Goal: Task Accomplishment & Management: Manage account settings

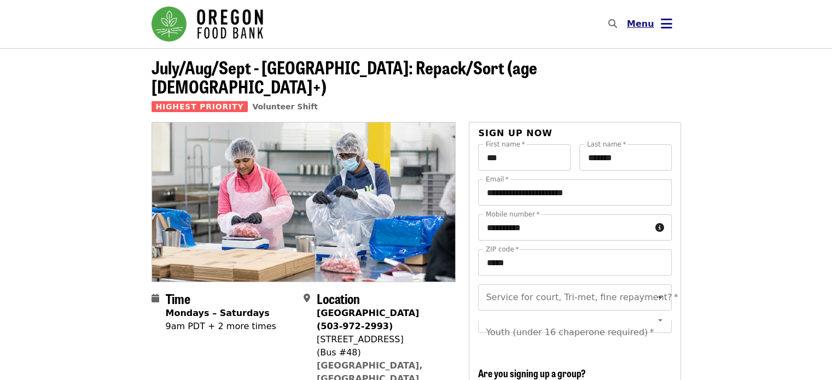
click at [668, 21] on icon "bars icon" at bounding box center [666, 24] width 11 height 16
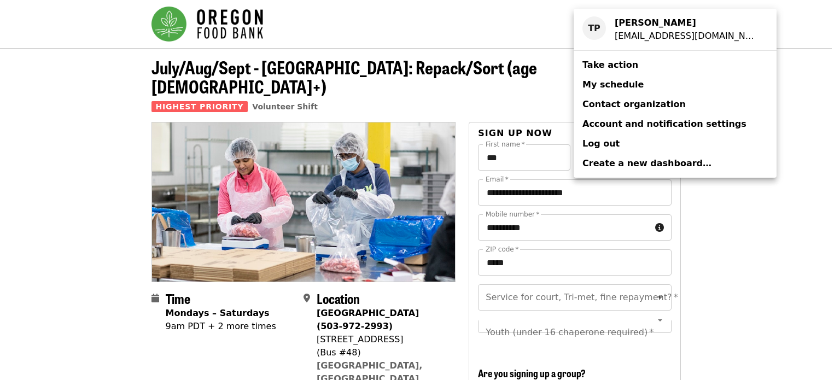
click at [616, 83] on span "My schedule" at bounding box center [612, 84] width 61 height 10
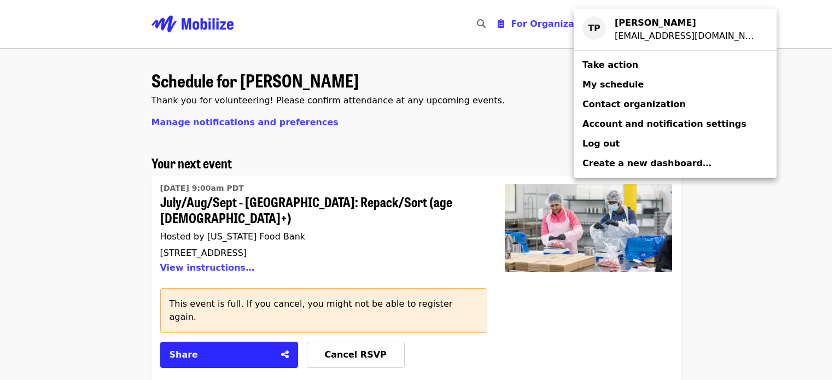
click at [290, 80] on div "Account menu" at bounding box center [420, 190] width 840 height 380
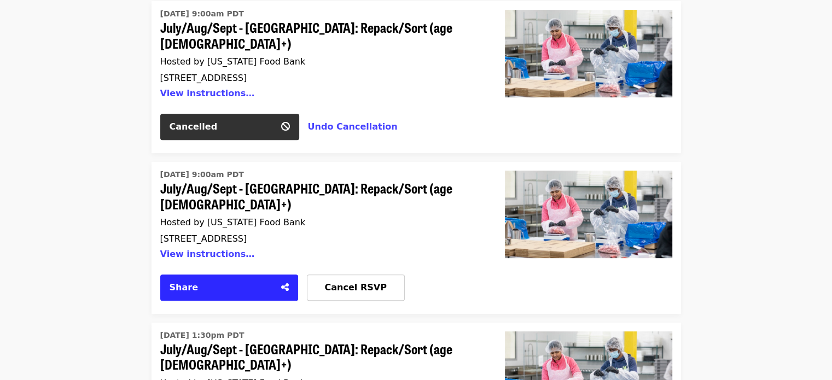
scroll to position [438, 0]
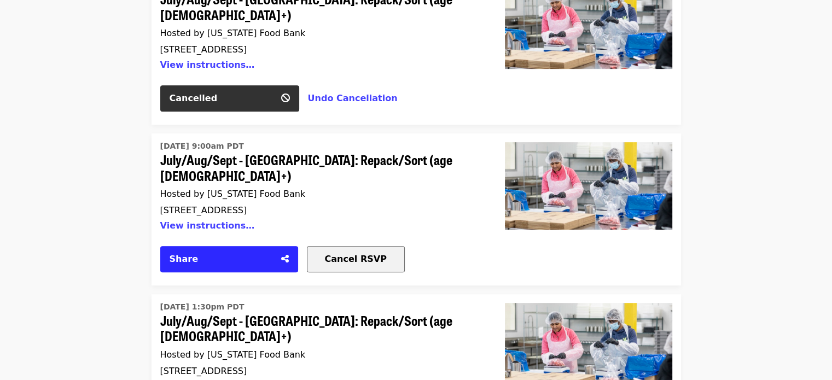
click at [352, 254] on span "Cancel RSVP" at bounding box center [356, 259] width 62 height 10
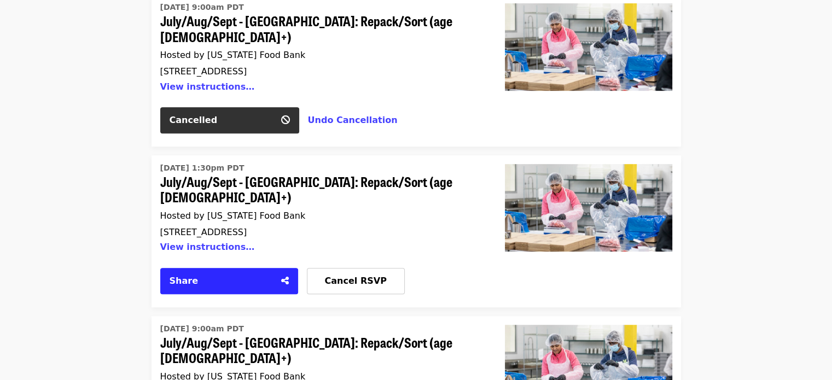
scroll to position [602, 0]
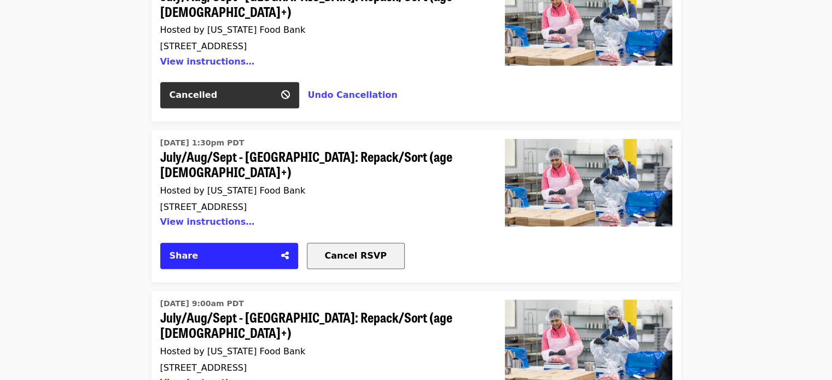
click at [357, 250] on span "Cancel RSVP" at bounding box center [356, 255] width 62 height 10
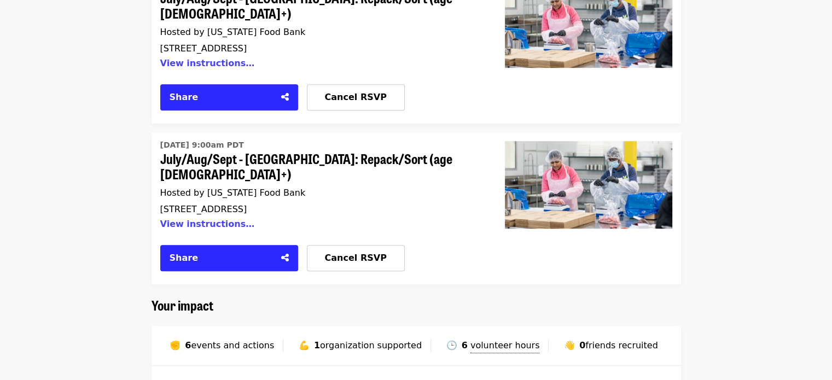
scroll to position [766, 0]
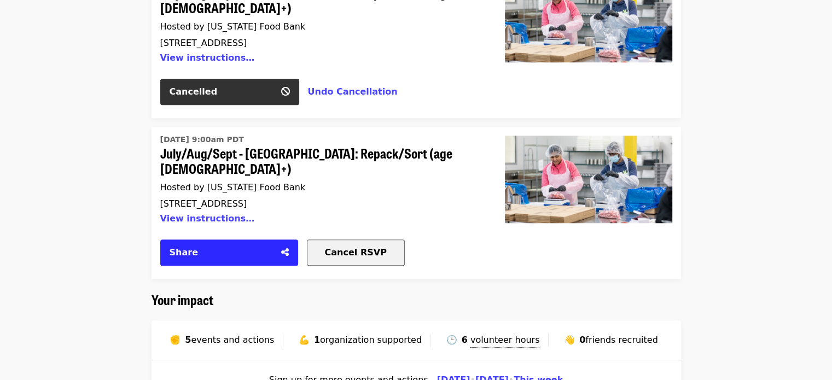
click at [360, 247] on span "Cancel RSVP" at bounding box center [356, 252] width 62 height 10
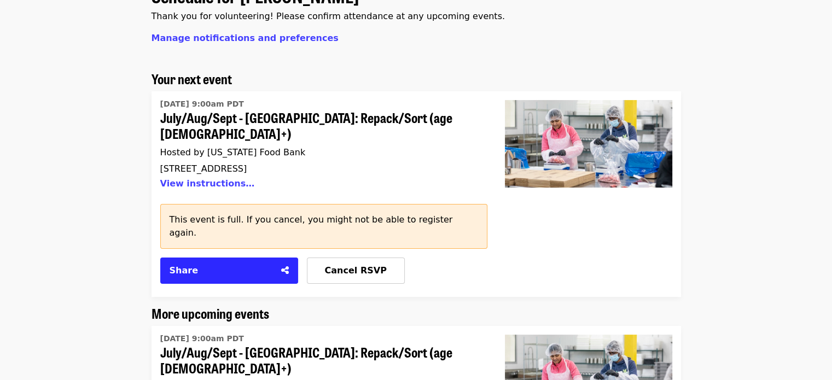
scroll to position [164, 0]
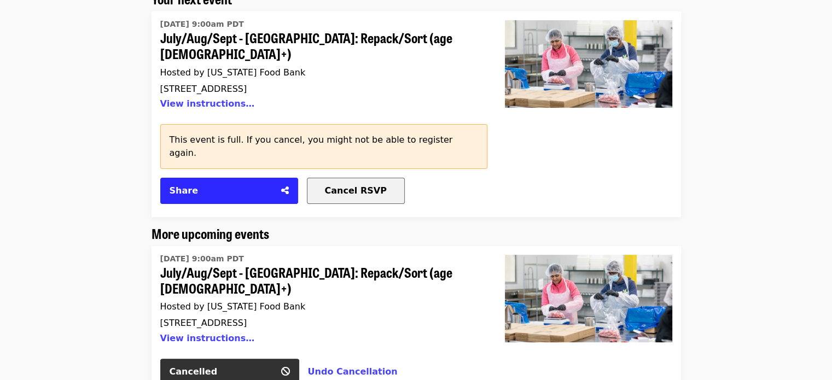
click at [351, 185] on span "Cancel RSVP" at bounding box center [356, 190] width 62 height 10
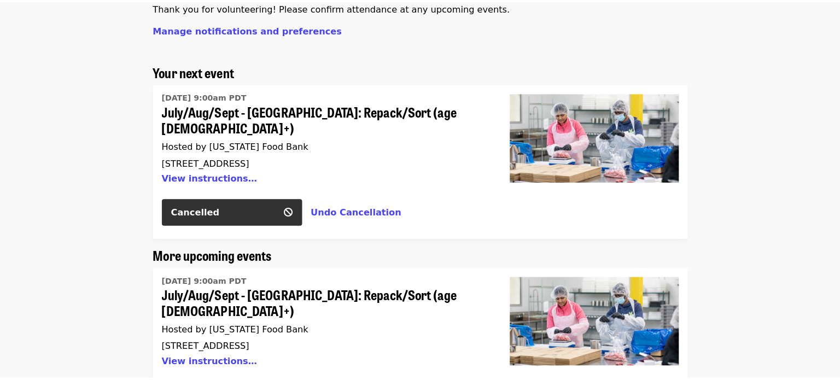
scroll to position [0, 0]
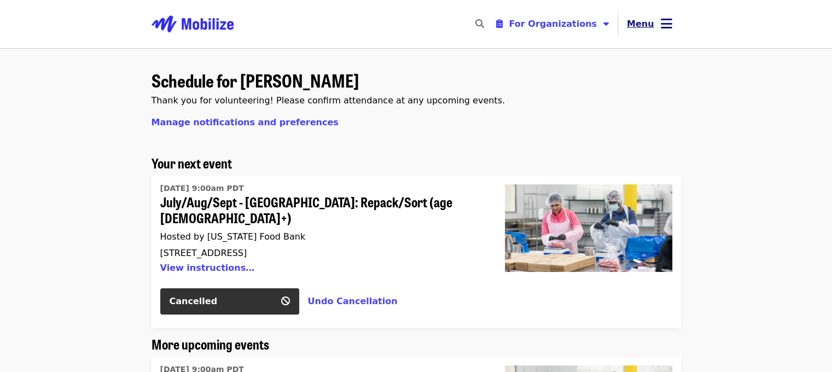
click at [672, 24] on button "Menu" at bounding box center [649, 24] width 63 height 26
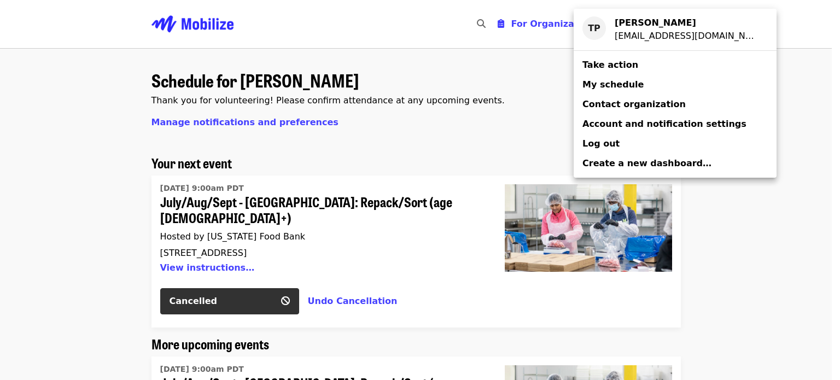
click at [604, 85] on span "My schedule" at bounding box center [612, 84] width 61 height 10
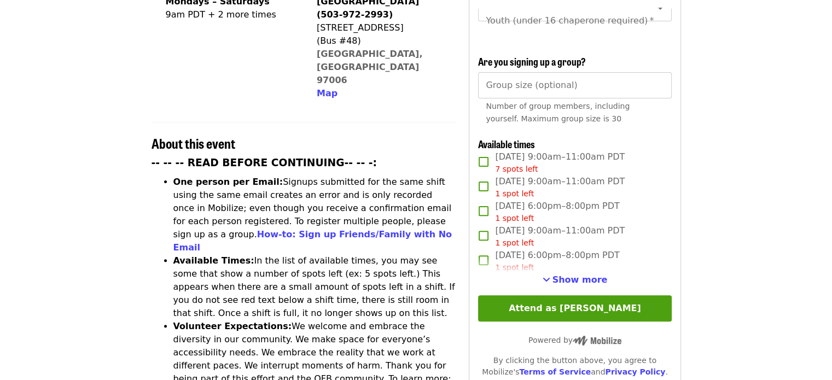
scroll to position [328, 0]
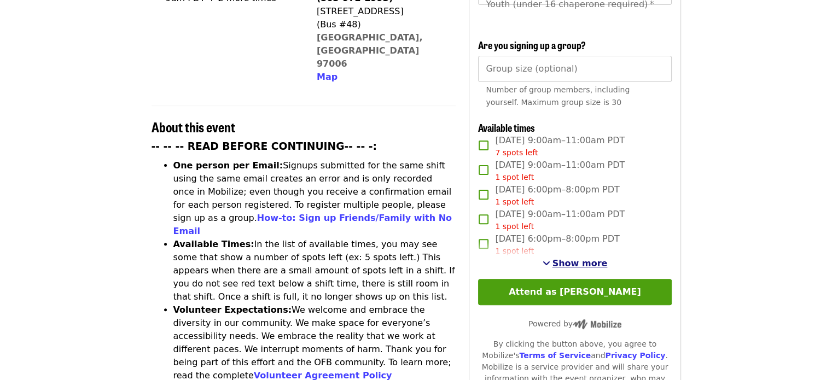
click at [579, 258] on span "Show more" at bounding box center [579, 263] width 55 height 10
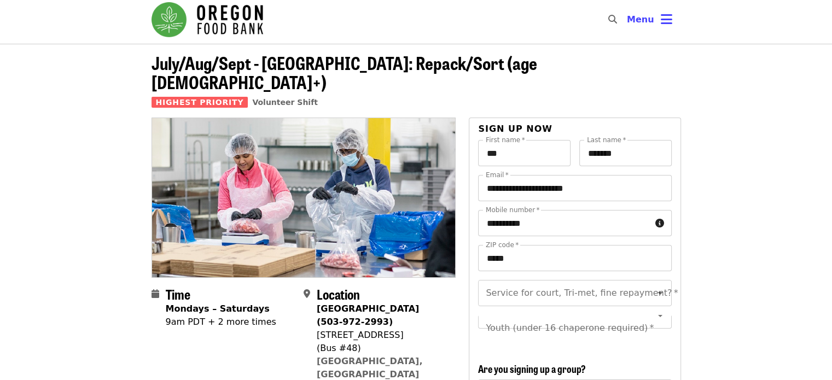
scroll to position [0, 0]
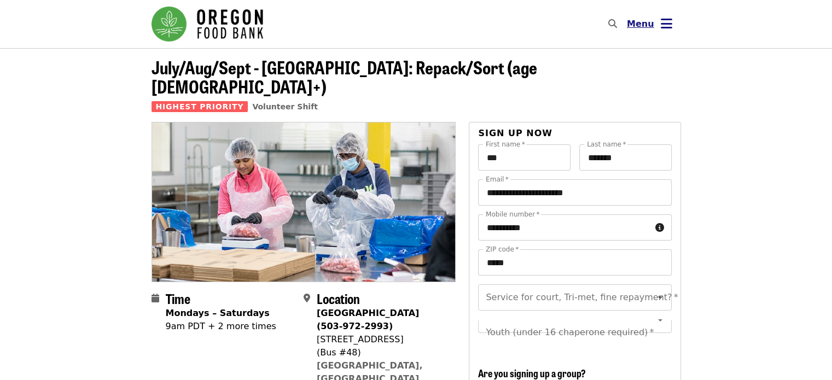
click at [665, 28] on icon "bars icon" at bounding box center [666, 24] width 11 height 16
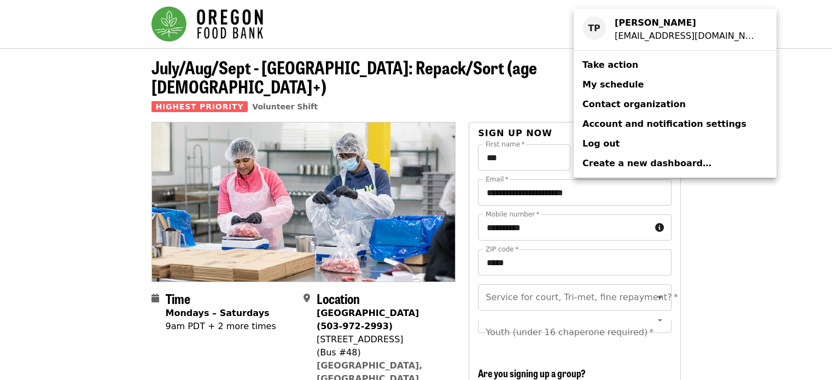
click at [795, 59] on div "Account menu" at bounding box center [420, 190] width 840 height 380
